Goal: Communication & Community: Answer question/provide support

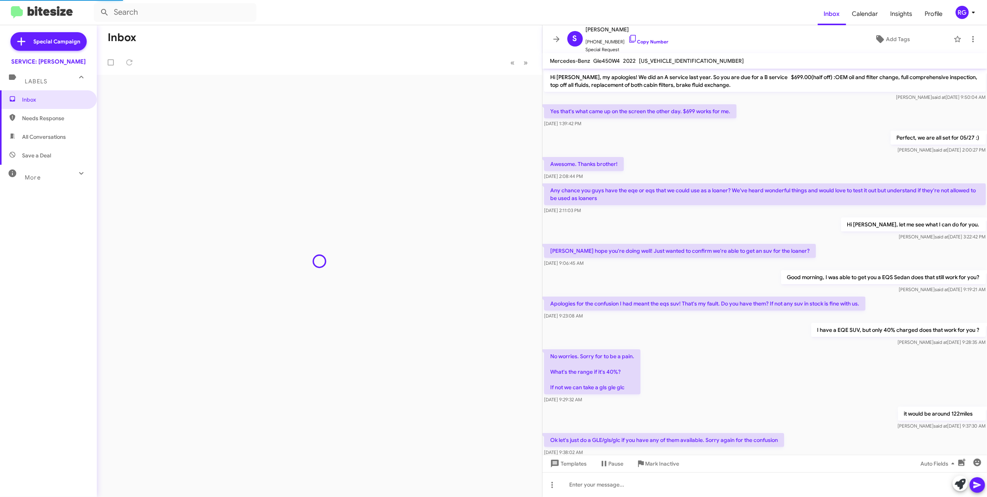
scroll to position [202, 0]
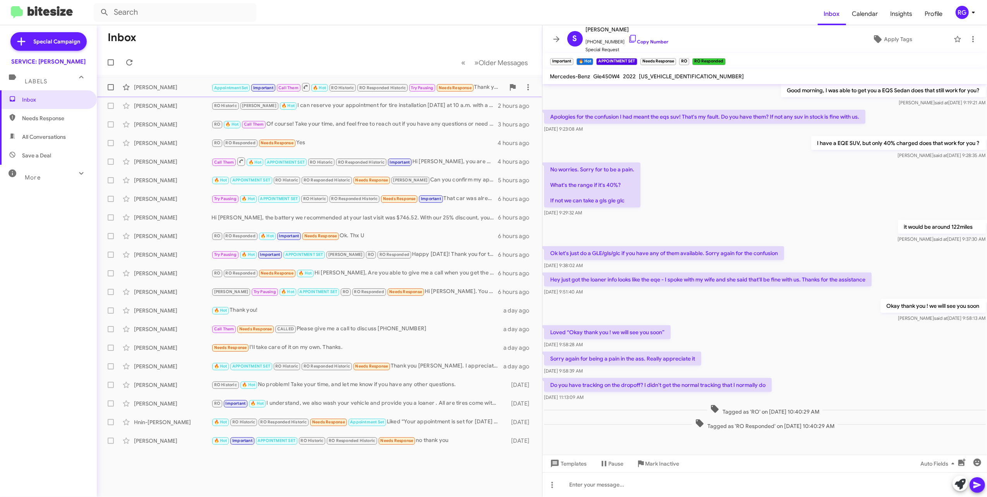
click at [300, 93] on div "[PERSON_NAME] Appointment Set Important Call Them 🔥 Hot RO Historic RO Responde…" at bounding box center [319, 86] width 433 height 15
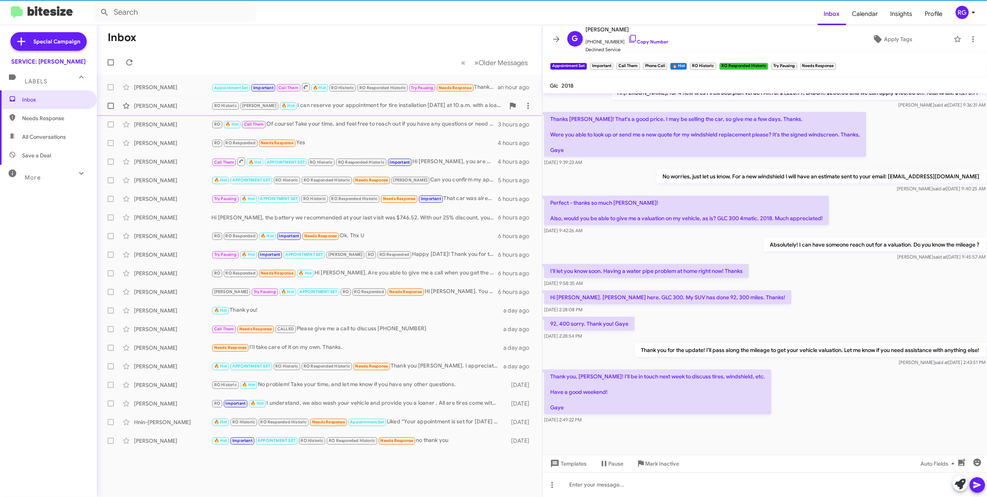
click at [308, 104] on div "RO Historic [PERSON_NAME] 🔥 Hot I can reserve your appointment for tire install…" at bounding box center [359, 105] width 294 height 9
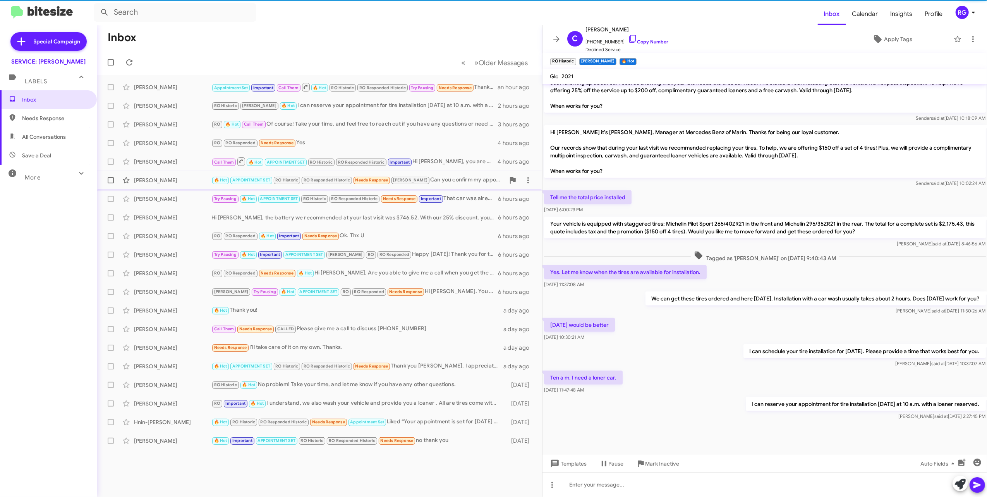
scroll to position [366, 0]
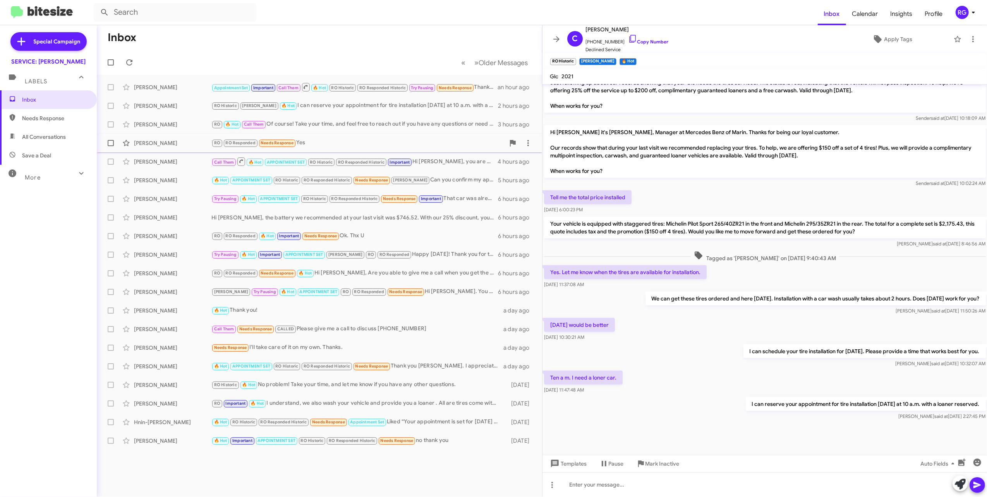
click at [228, 133] on span "[PERSON_NAME] RO 🔥 Hot Call Them Of course! Take your time, and feel free to re…" at bounding box center [319, 124] width 445 height 19
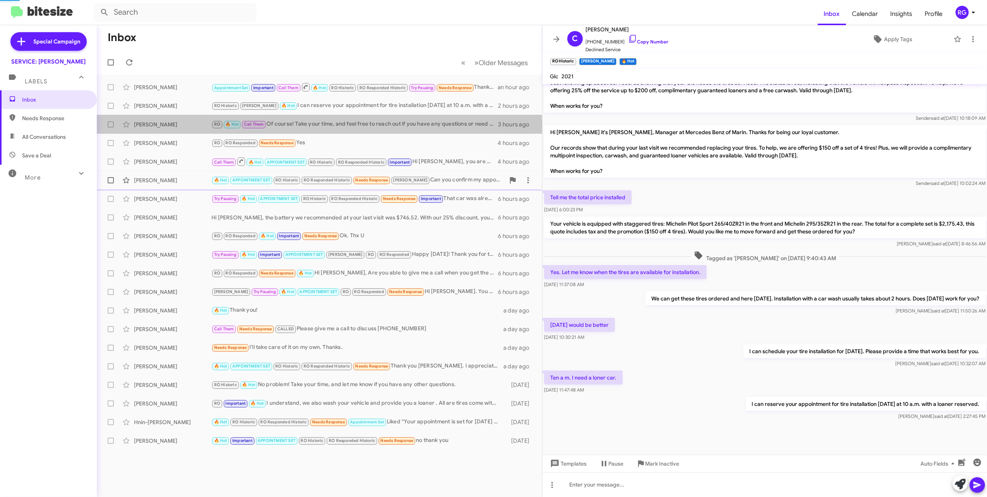
scroll to position [194, 0]
